Goal: Navigation & Orientation: Find specific page/section

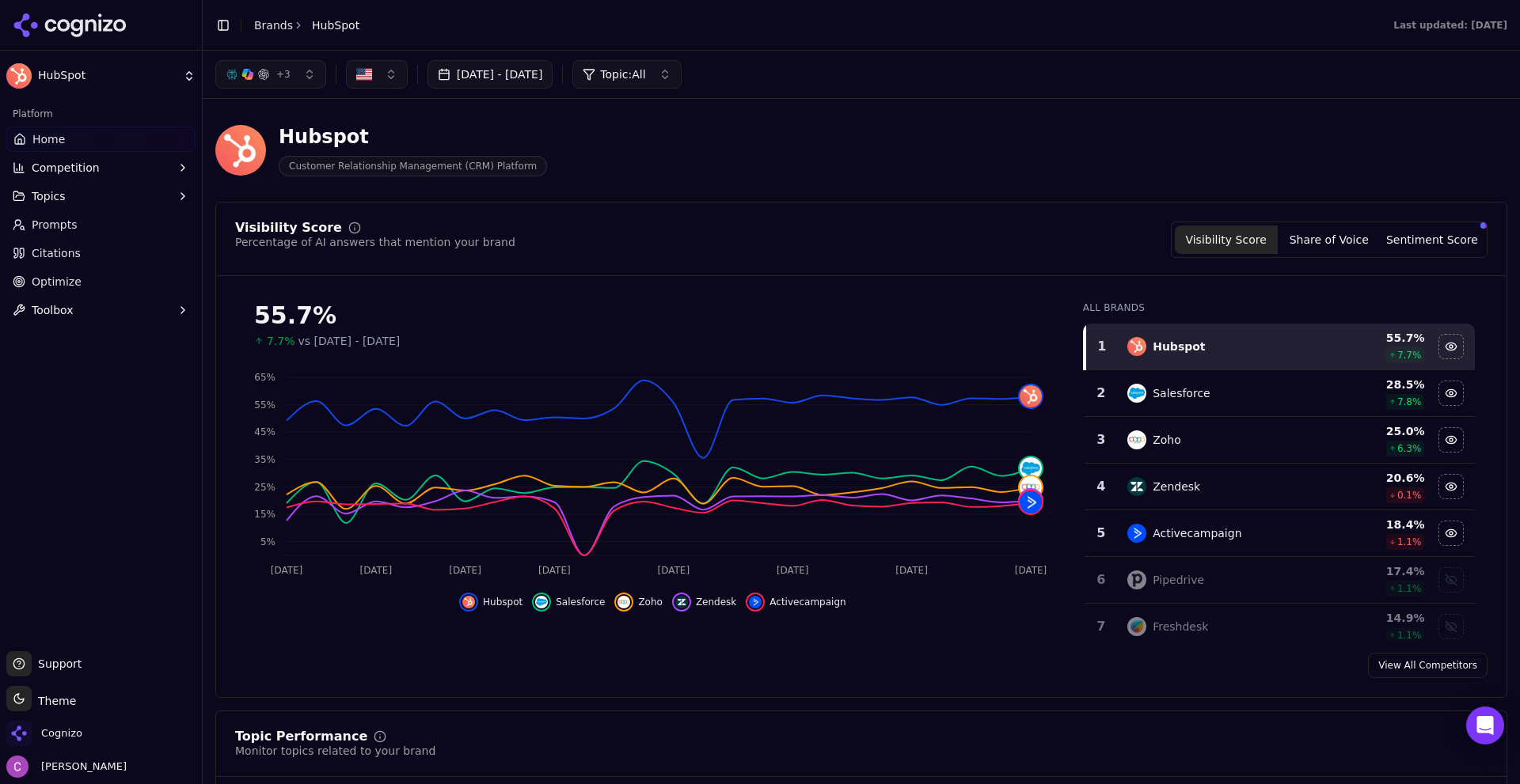
click at [72, 753] on ul "Support Support Toggle theme Theme Cognizo [PERSON_NAME]" at bounding box center [101, 714] width 190 height 126
click at [75, 734] on span "Cognizo" at bounding box center [61, 733] width 41 height 14
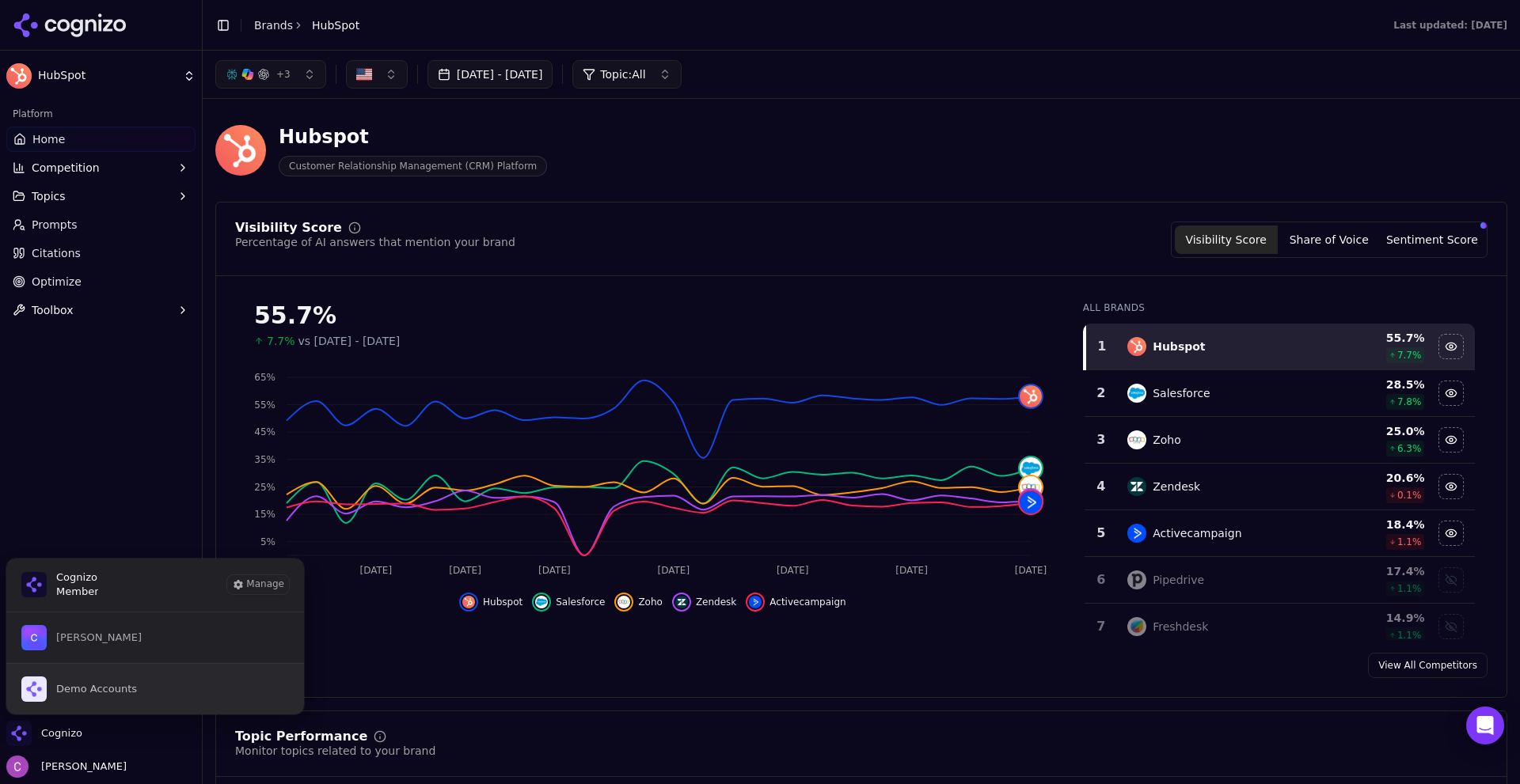
click at [106, 684] on span "Demo Accounts" at bounding box center [96, 688] width 81 height 14
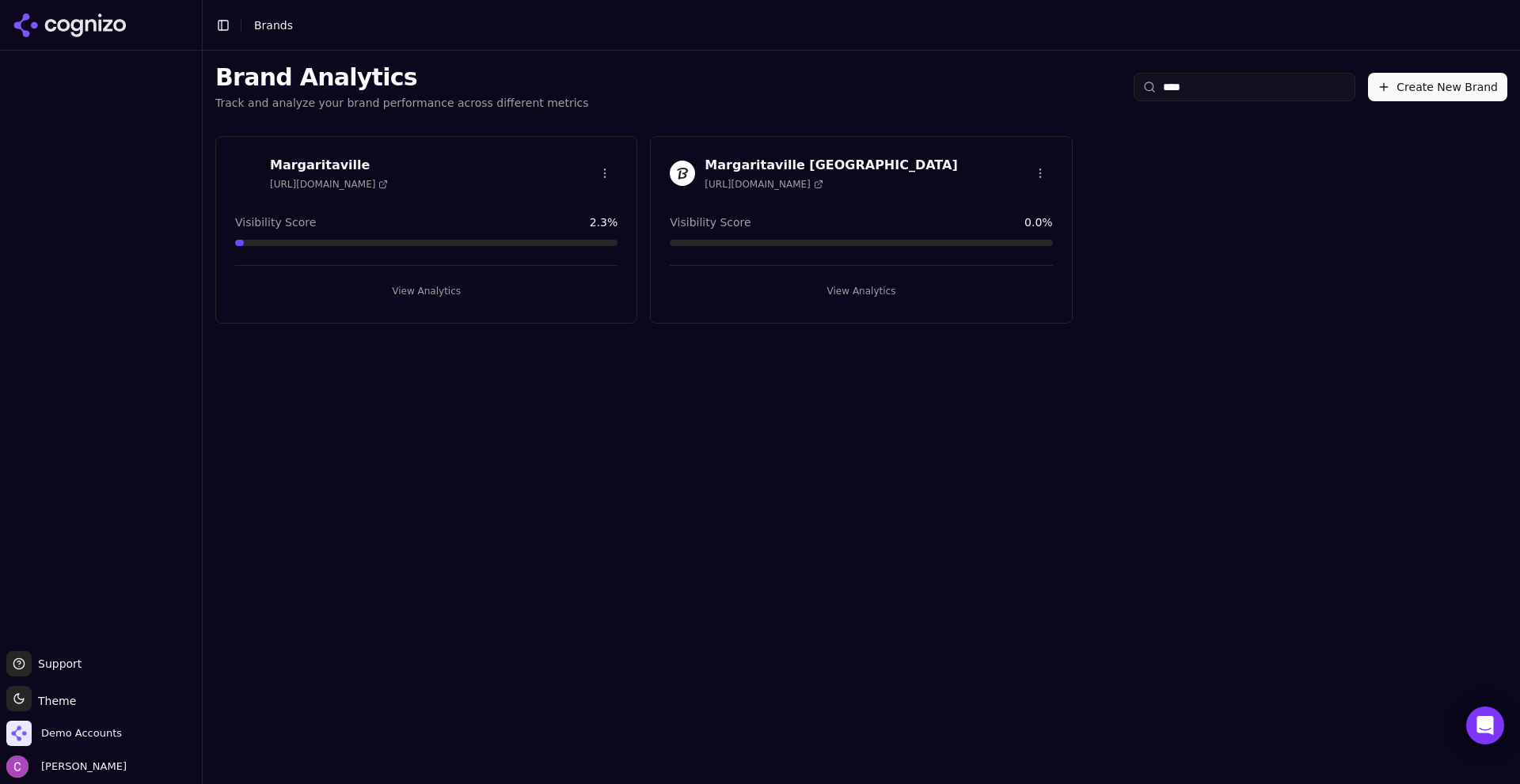
type input "****"
click at [354, 162] on h3 "Margaritaville" at bounding box center [329, 165] width 118 height 19
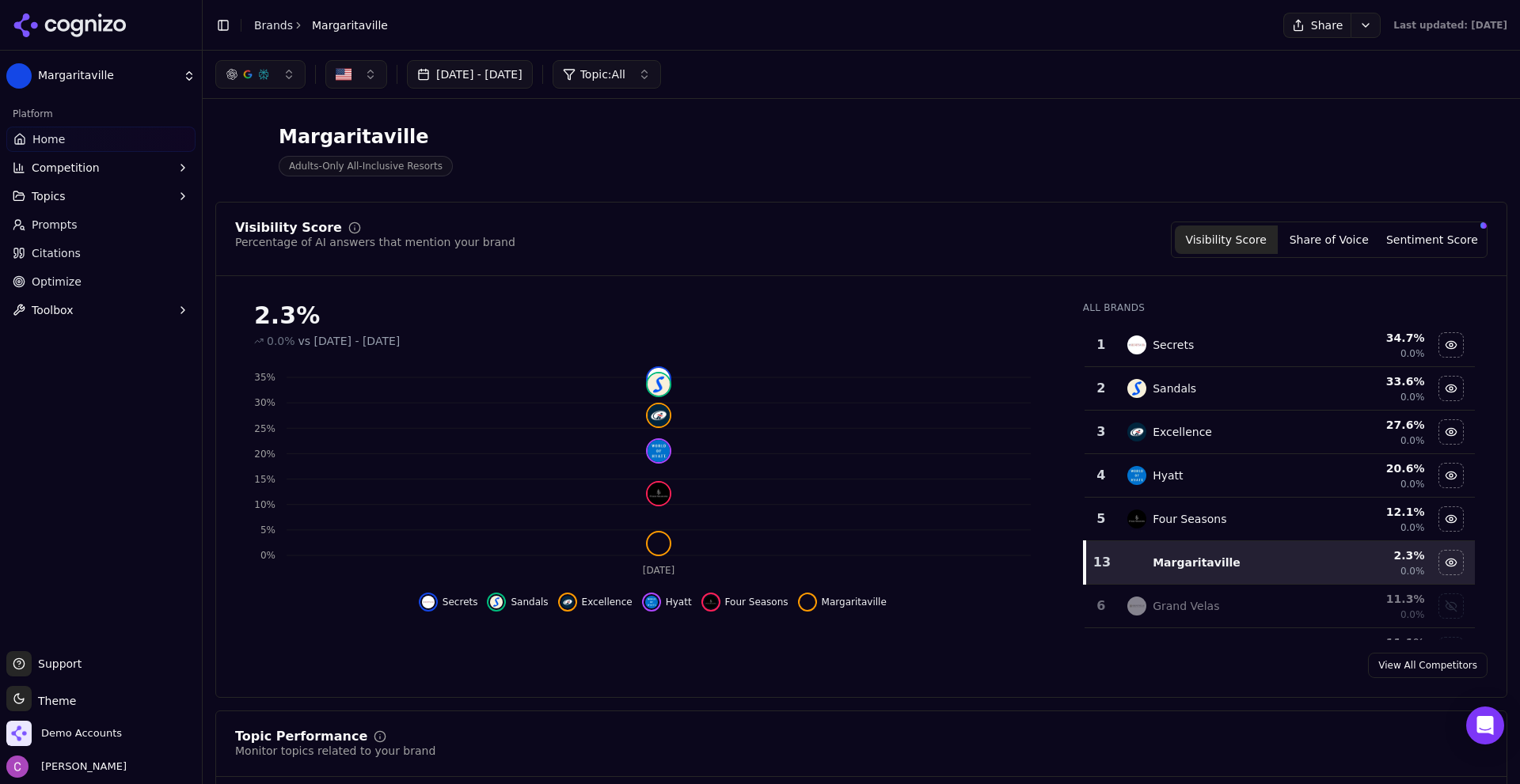
click at [662, 182] on div "Margaritaville Adults-Only All-Inclusive Resorts" at bounding box center [861, 150] width 1292 height 78
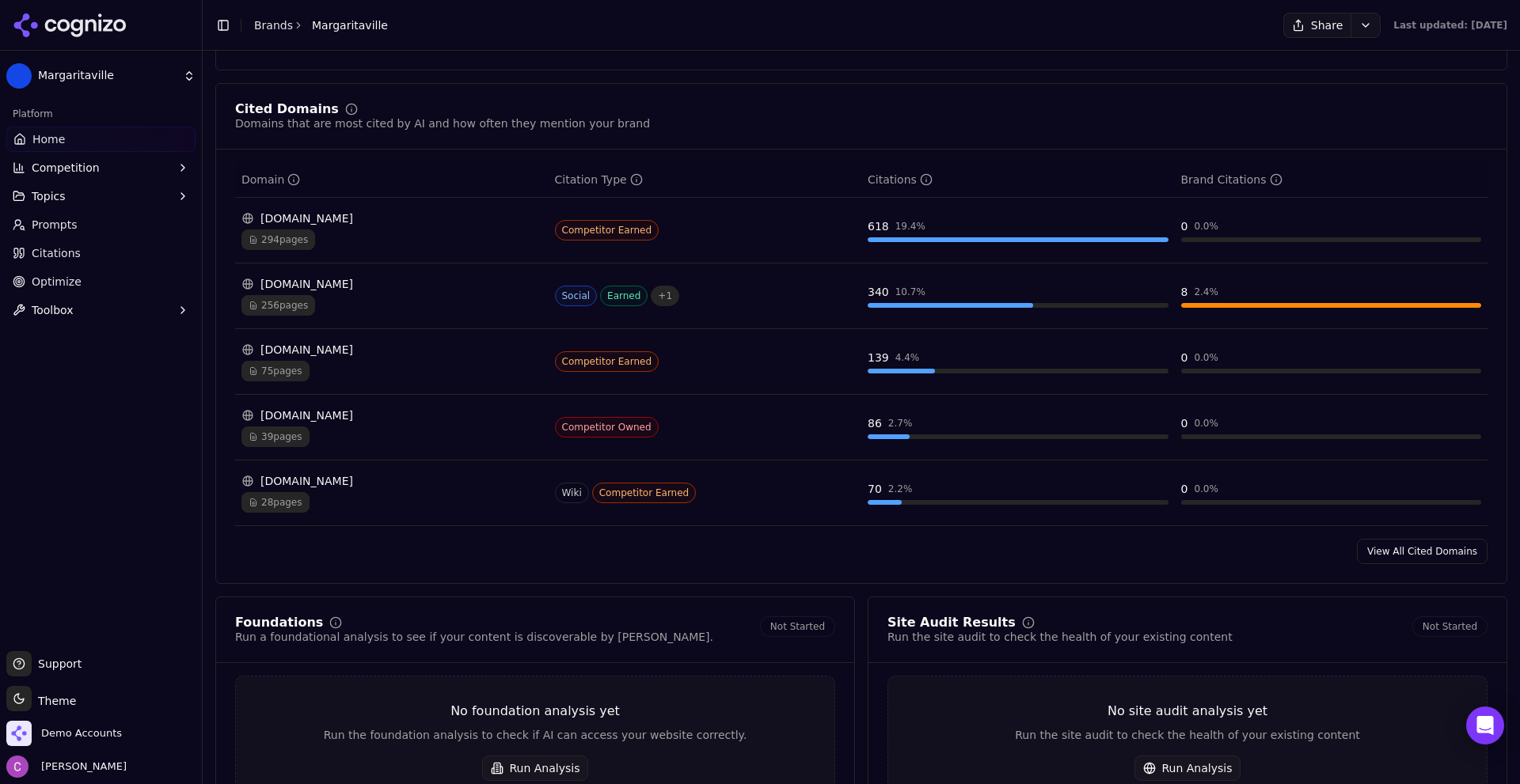
scroll to position [1583, 0]
